Goal: Check status: Check status

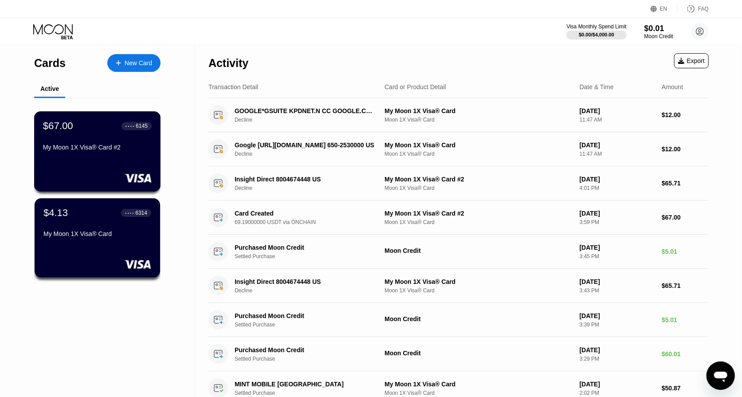
click at [88, 138] on div "$67.00 ● ● ● ● 6145 My Moon 1X Visa® Card #2" at bounding box center [97, 137] width 109 height 34
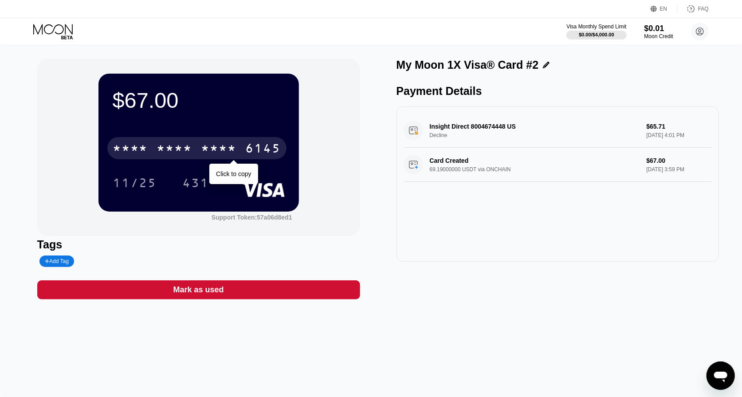
click at [229, 147] on div "* * * *" at bounding box center [218, 149] width 35 height 14
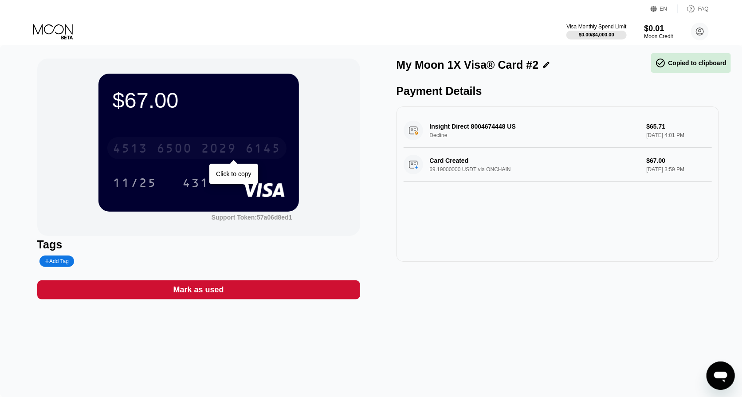
click at [269, 149] on div "6145" at bounding box center [263, 149] width 35 height 14
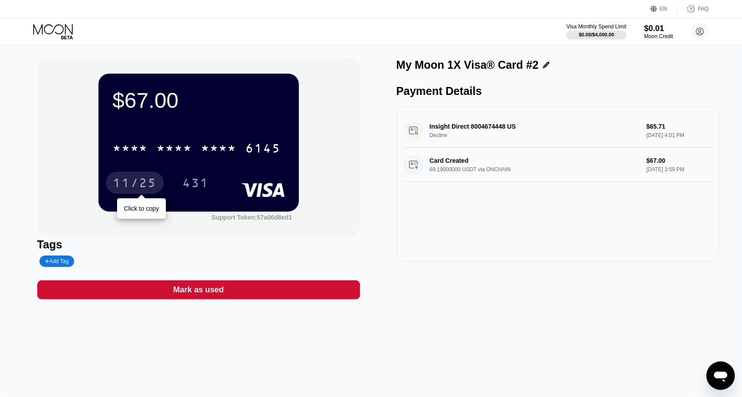
click at [135, 183] on div "11/25" at bounding box center [135, 184] width 44 height 14
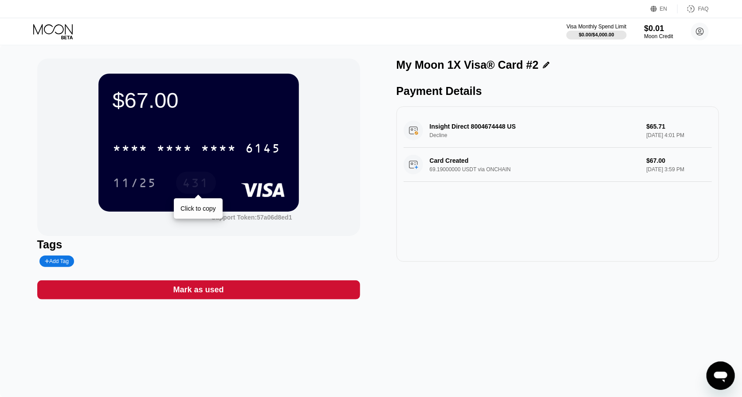
click at [200, 180] on div "431" at bounding box center [196, 184] width 27 height 14
click at [141, 187] on div "11/25" at bounding box center [135, 184] width 44 height 14
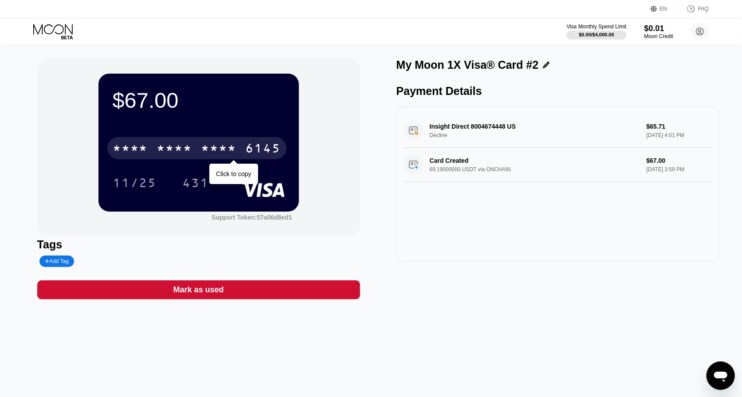
click at [188, 151] on div "* * * *" at bounding box center [174, 149] width 35 height 14
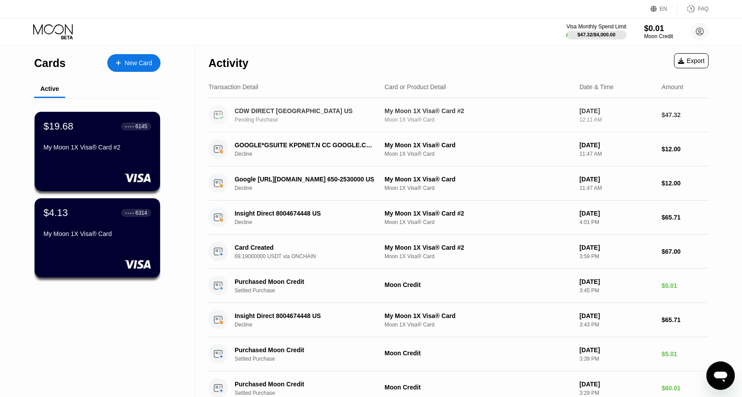
click at [317, 114] on div "CDW DIRECT [GEOGRAPHIC_DATA] US" at bounding box center [305, 110] width 141 height 7
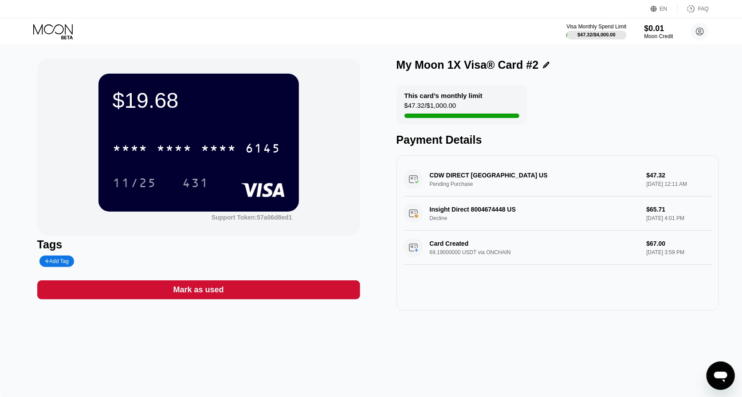
click at [64, 34] on icon at bounding box center [53, 32] width 41 height 16
